Goal: Information Seeking & Learning: Learn about a topic

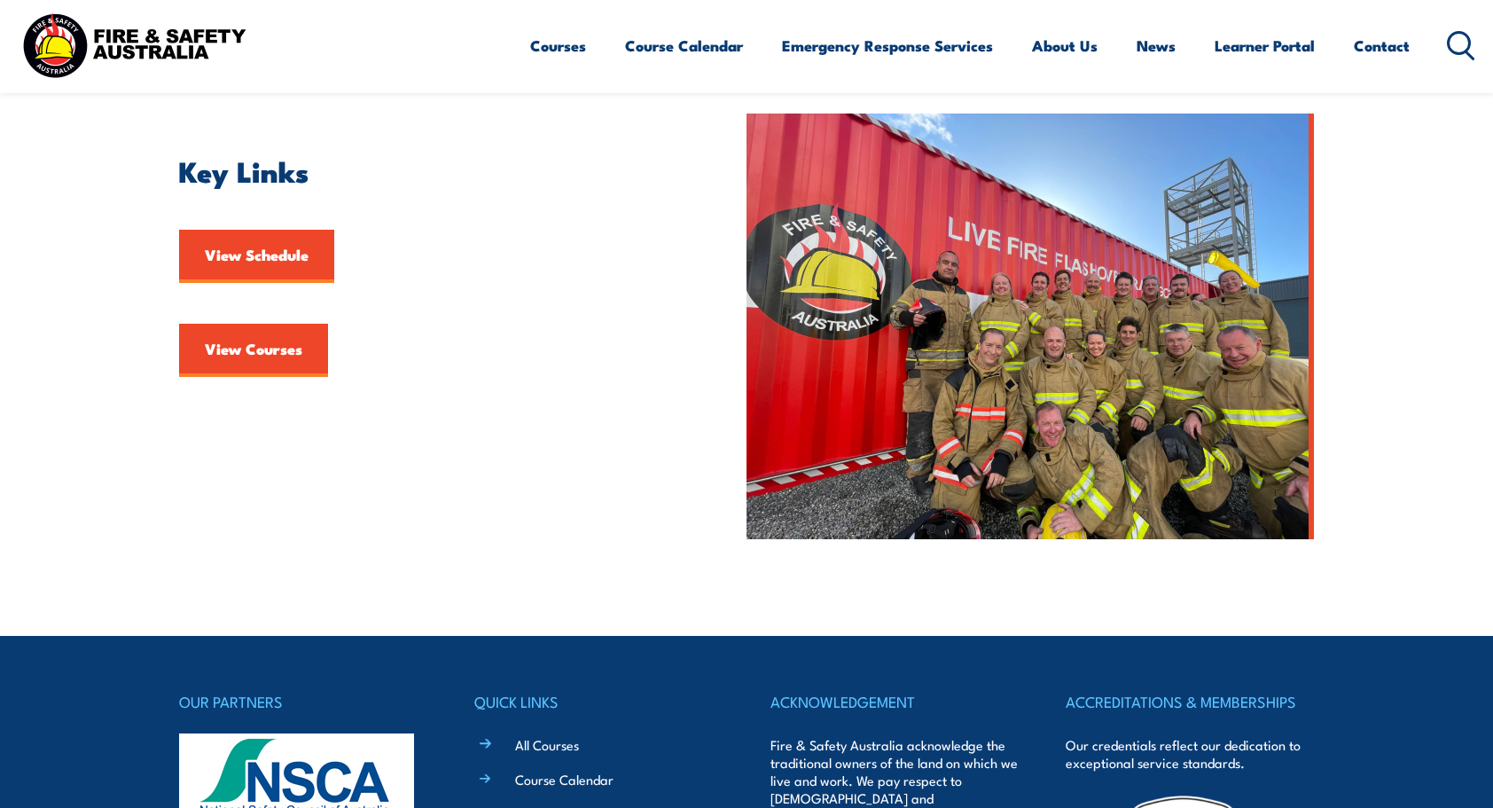
scroll to position [476, 0]
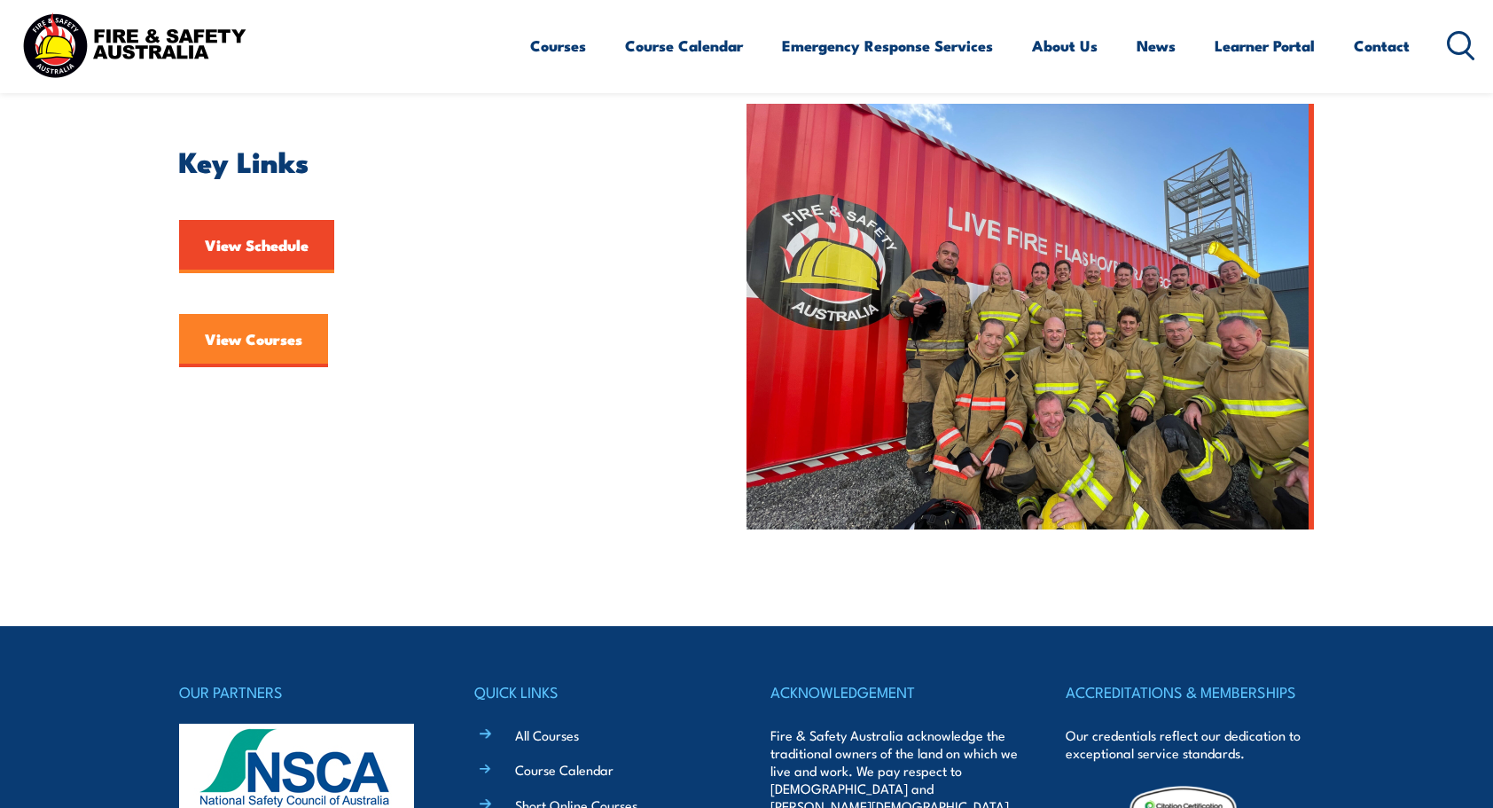
click at [300, 338] on link "View Courses" at bounding box center [253, 340] width 149 height 53
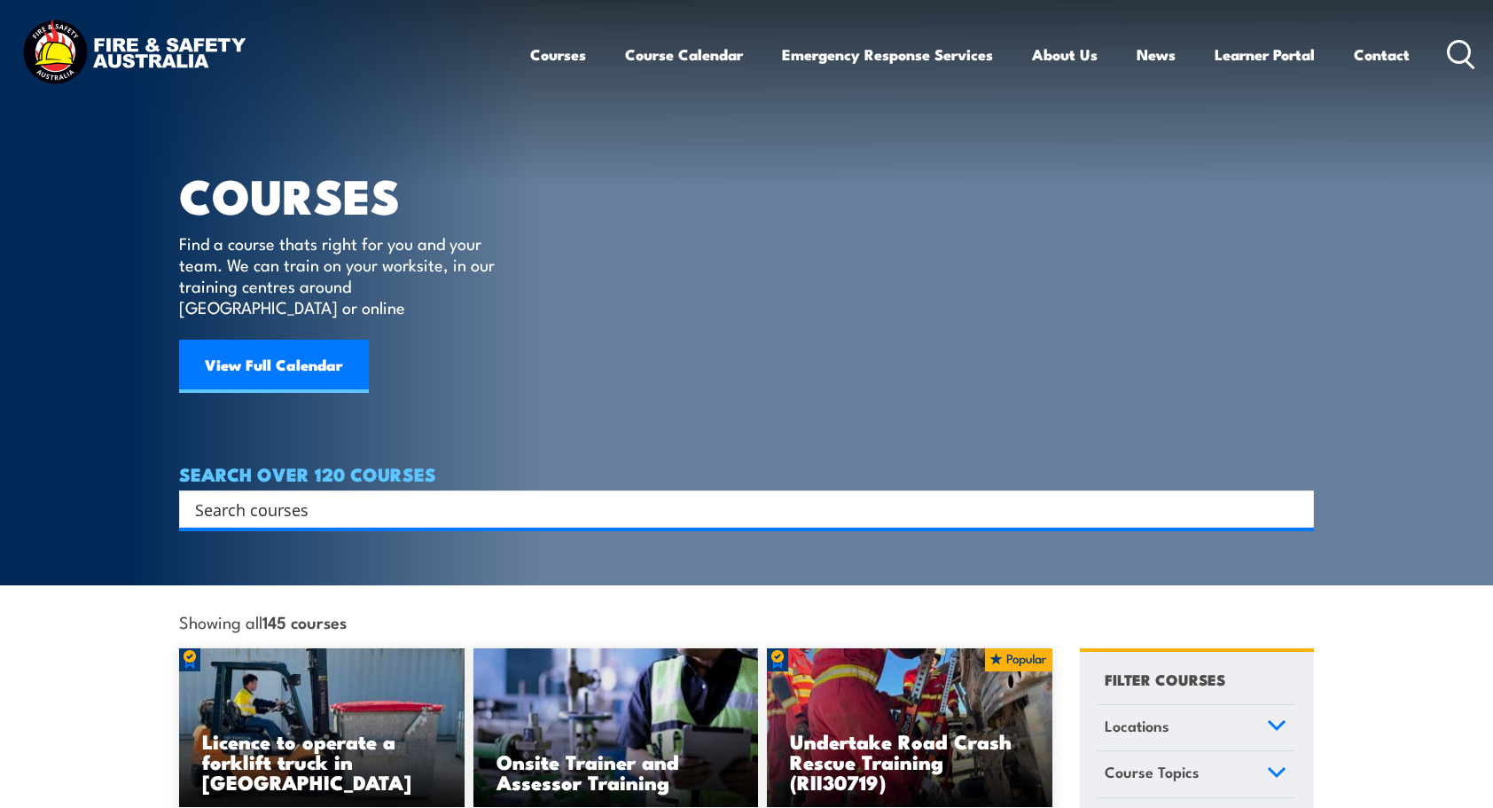
click at [545, 496] on input "Search input" at bounding box center [735, 509] width 1080 height 27
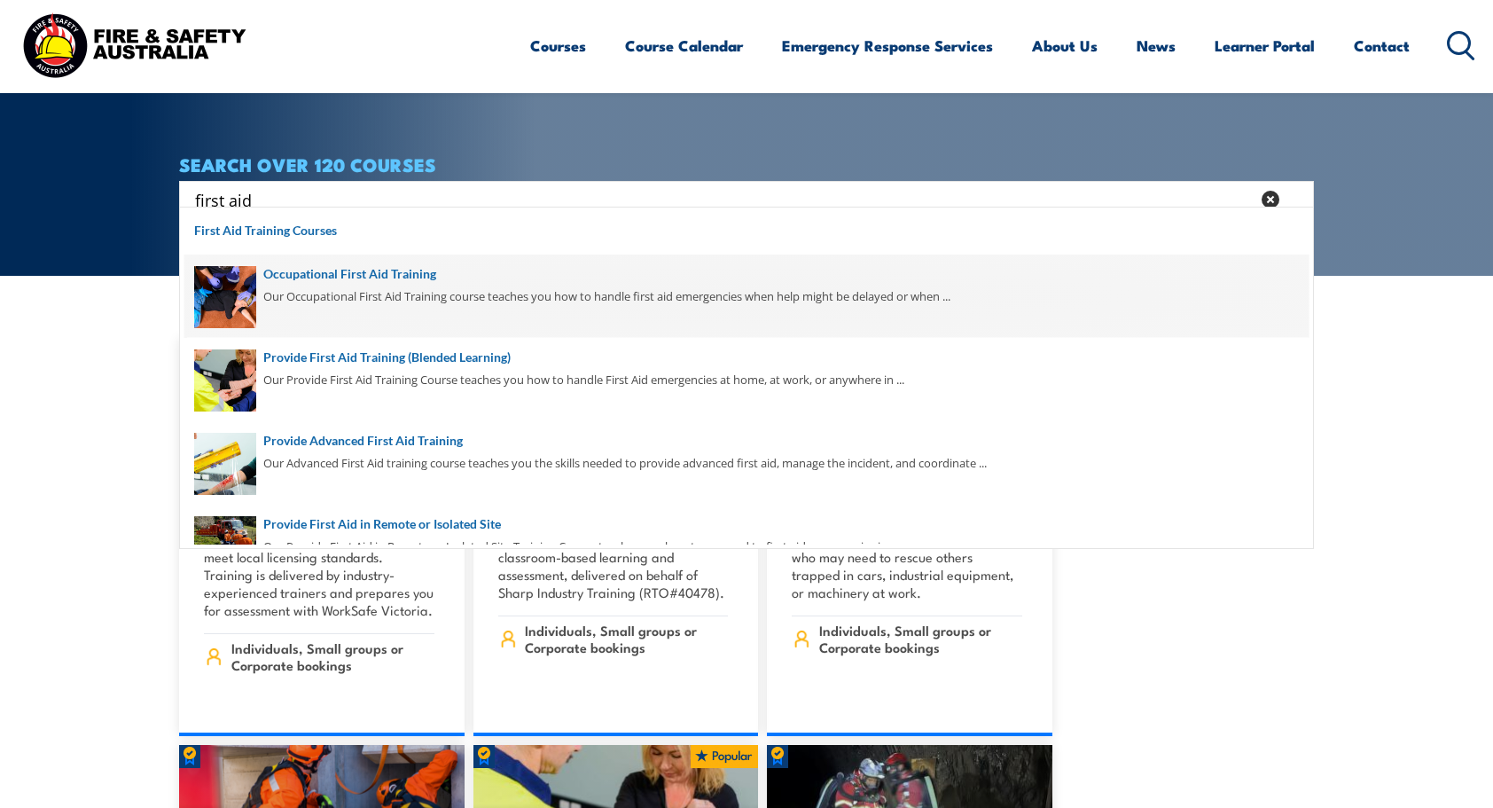
scroll to position [310, 0]
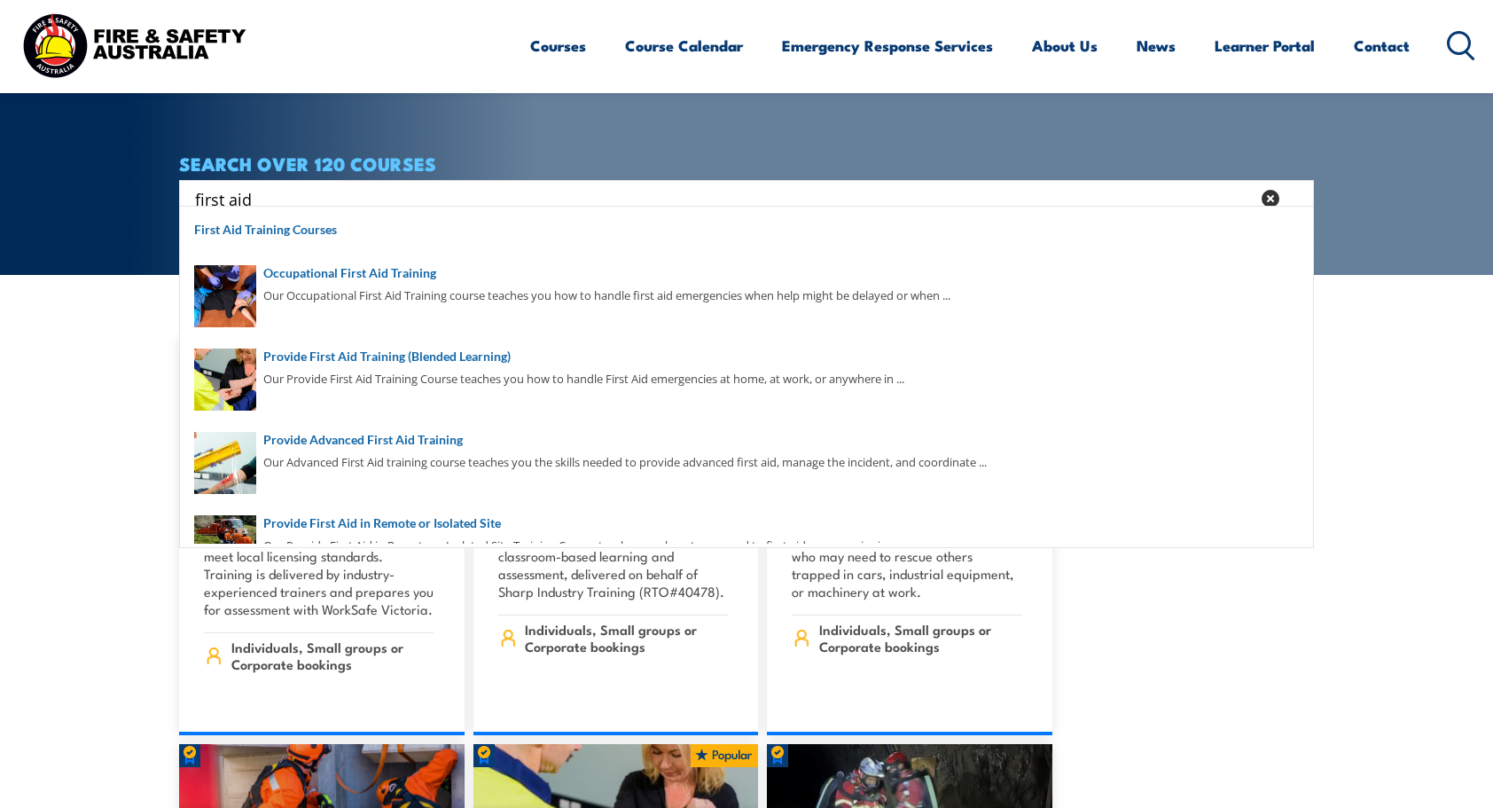
type input "first aid"
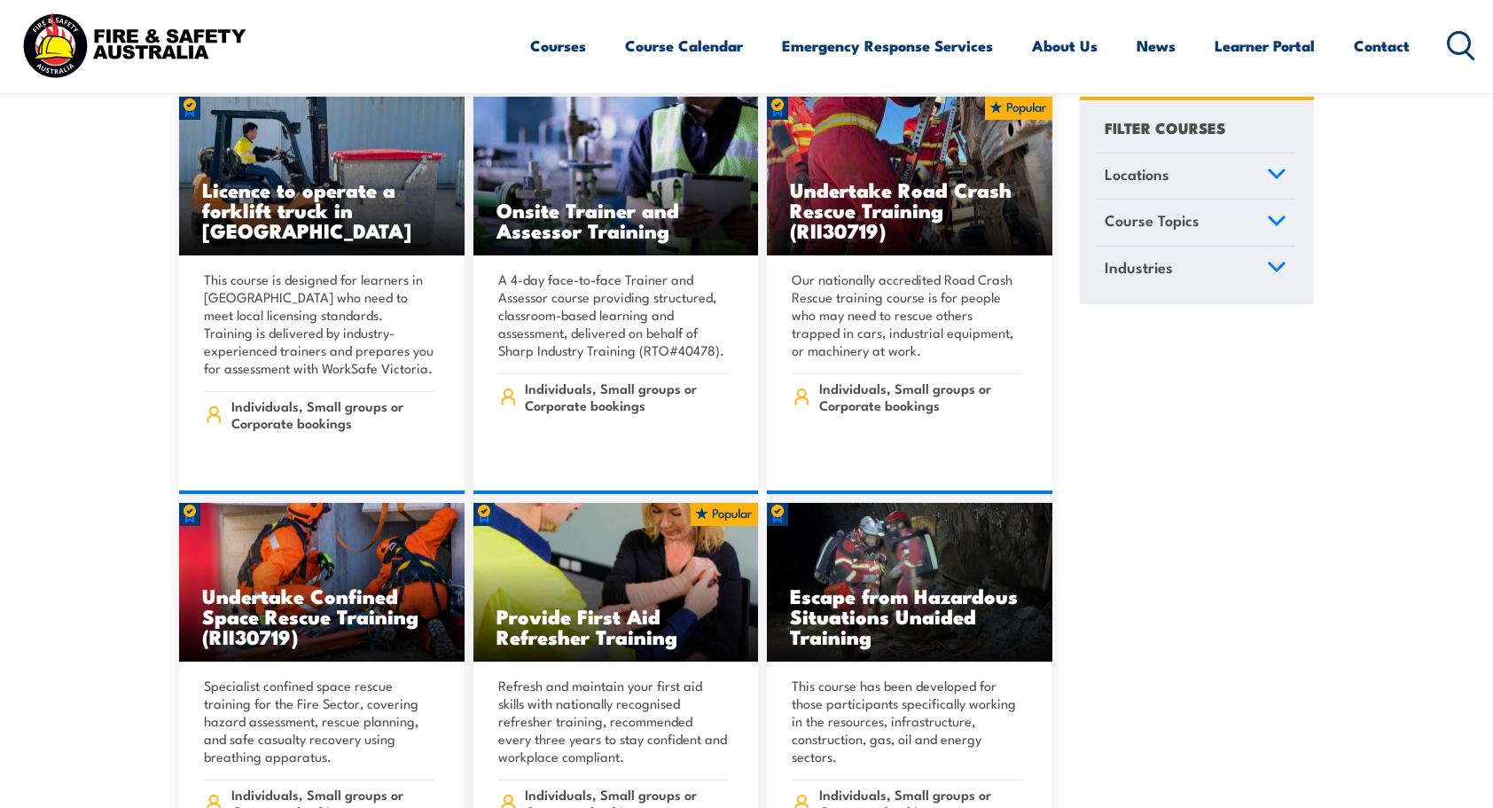
scroll to position [0, 0]
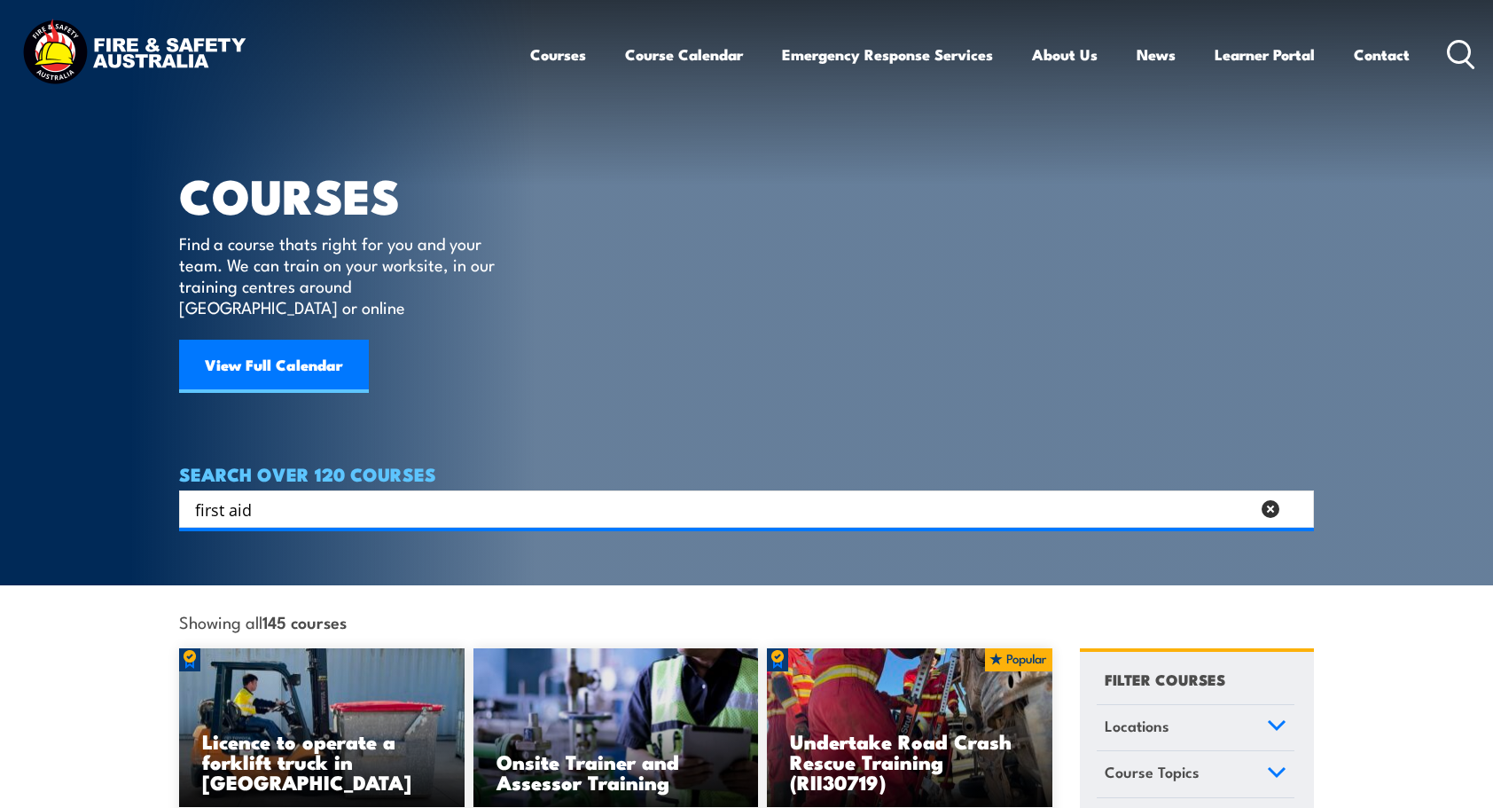
click at [571, 496] on input "first aid" at bounding box center [722, 509] width 1055 height 27
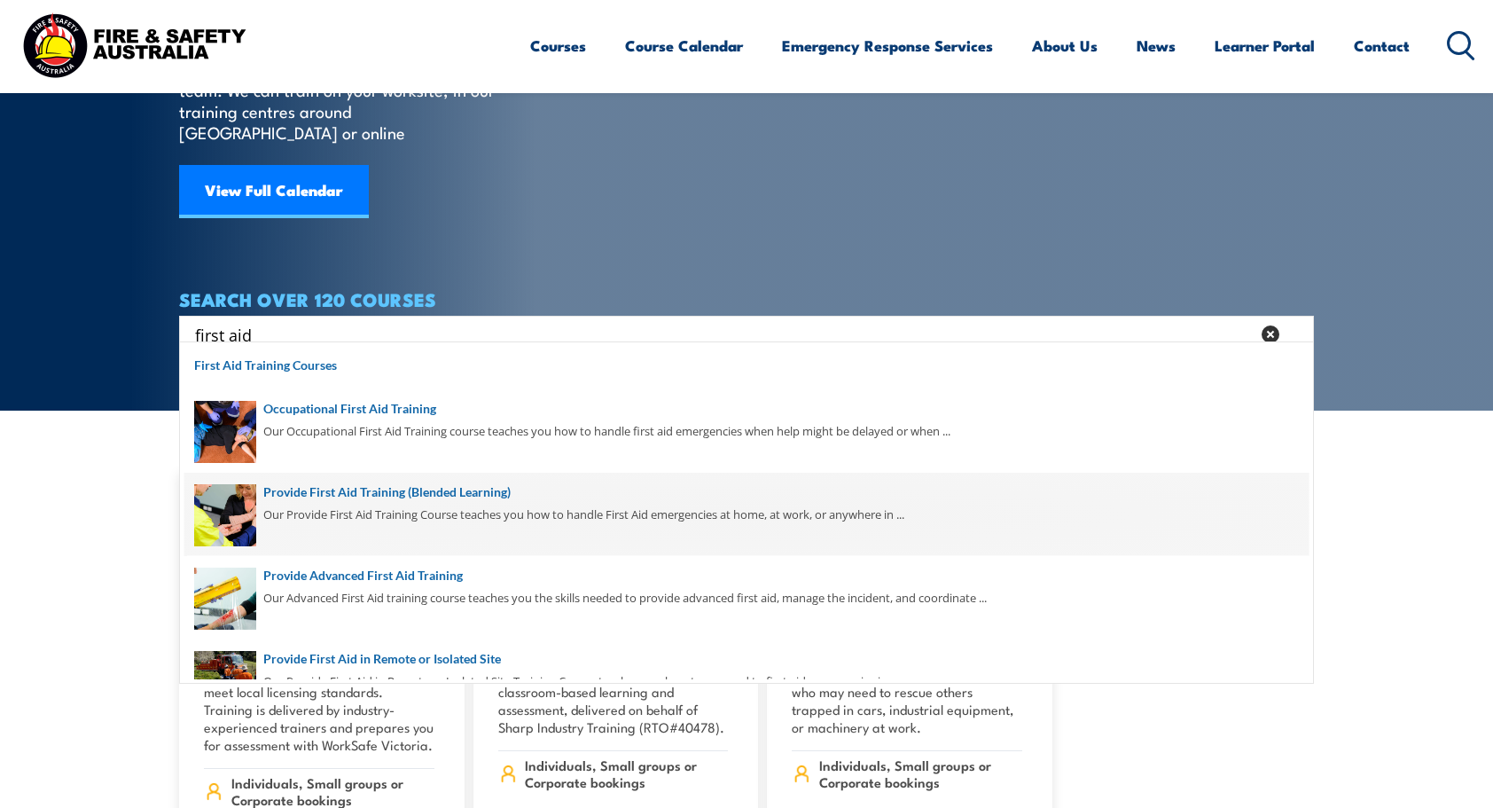
scroll to position [176, 0]
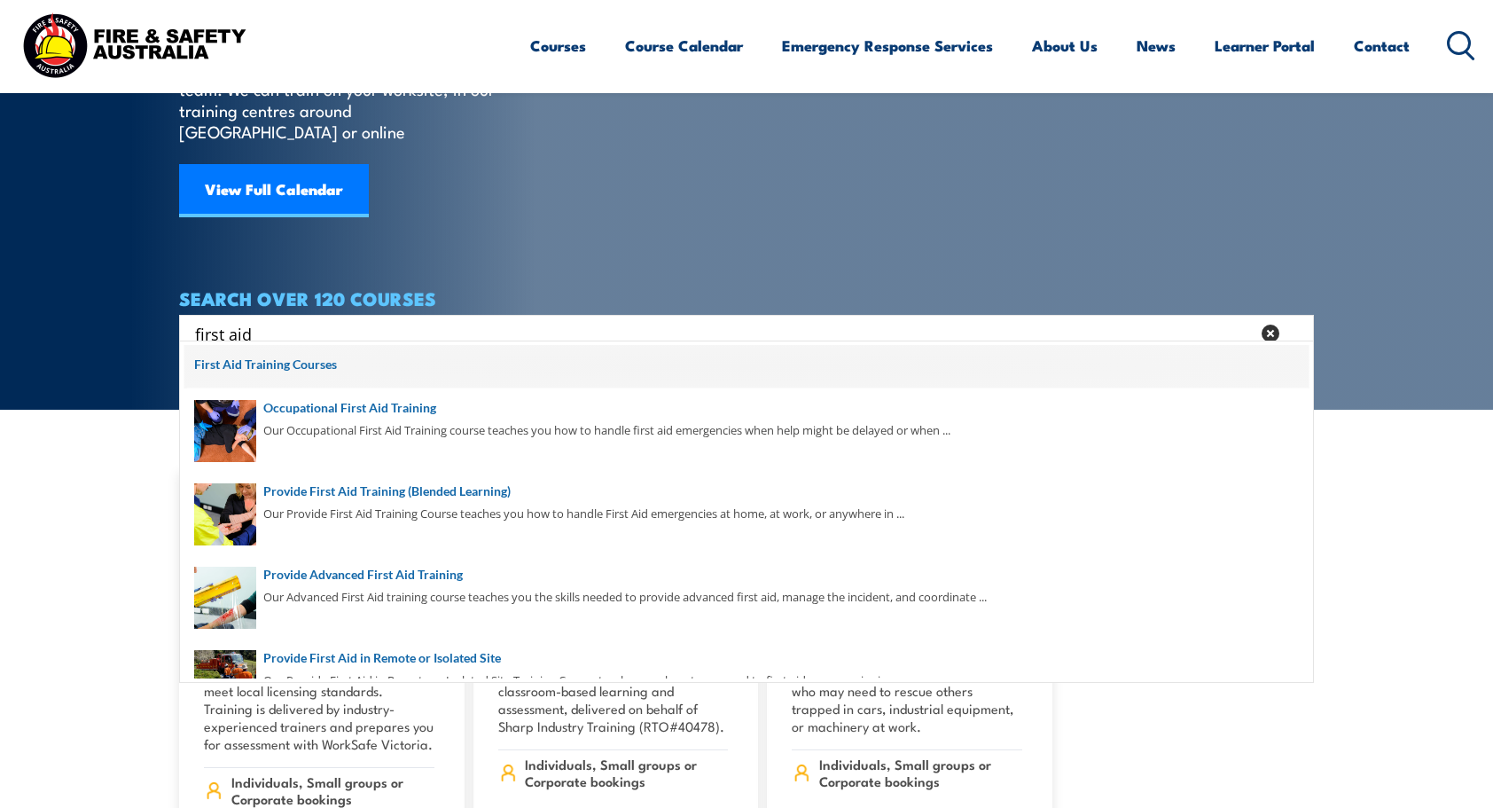
click at [314, 358] on span at bounding box center [746, 367] width 1124 height 44
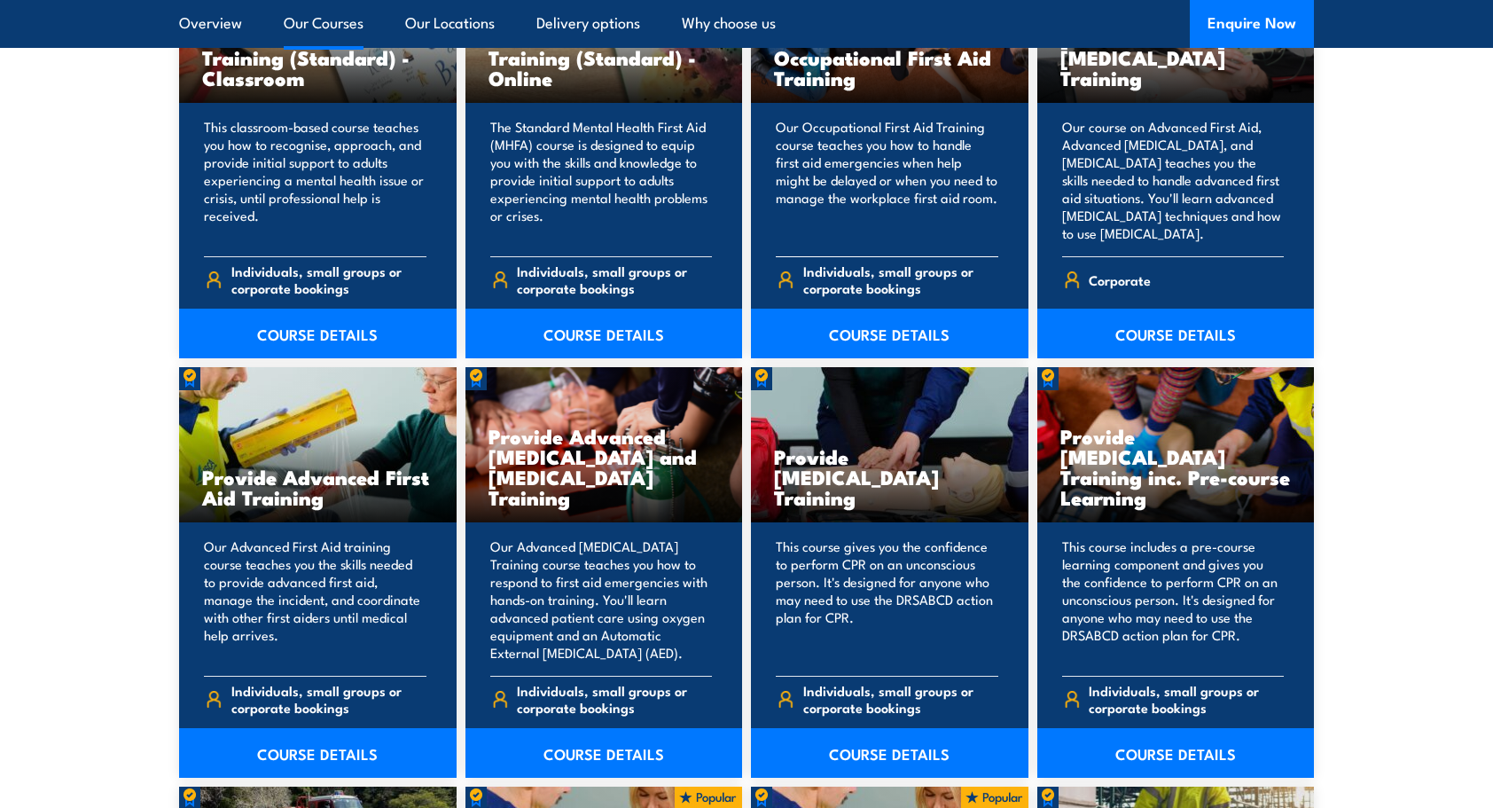
scroll to position [1978, 0]
